Goal: Find specific page/section: Find specific page/section

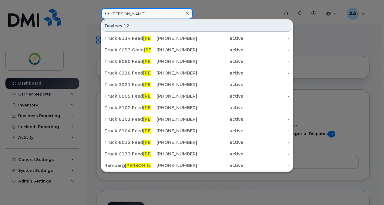
click at [131, 14] on input "[PERSON_NAME]" at bounding box center [147, 13] width 92 height 11
drag, startPoint x: 131, startPoint y: 14, endPoint x: 56, endPoint y: 0, distance: 76.2
click at [96, 8] on div "[PERSON_NAME] Devices 12 Truck 6134 Feed [PERSON_NAME] t Tablet [PHONE_NUMBER] …" at bounding box center [188, 13] width 184 height 11
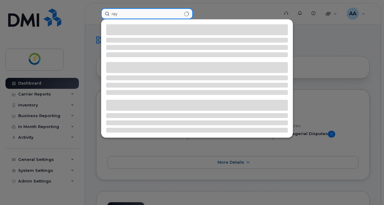
type input "ray"
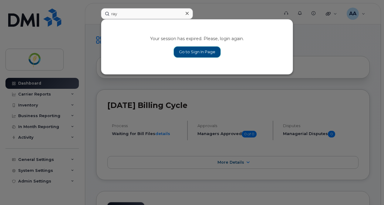
click at [196, 49] on link "Go to Sign In Page" at bounding box center [197, 51] width 47 height 11
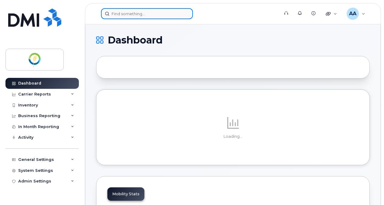
click at [123, 16] on input at bounding box center [147, 13] width 92 height 11
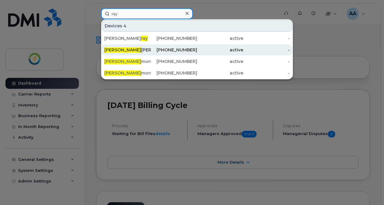
type input "ray"
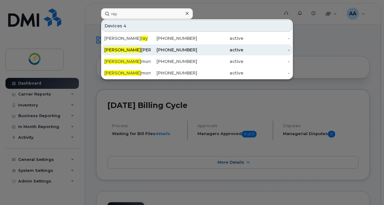
click at [128, 49] on div "Ray Tetrault" at bounding box center [127, 50] width 46 height 6
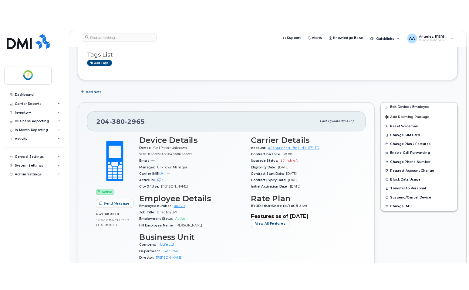
scroll to position [61, 0]
